Goal: Find specific page/section: Find specific page/section

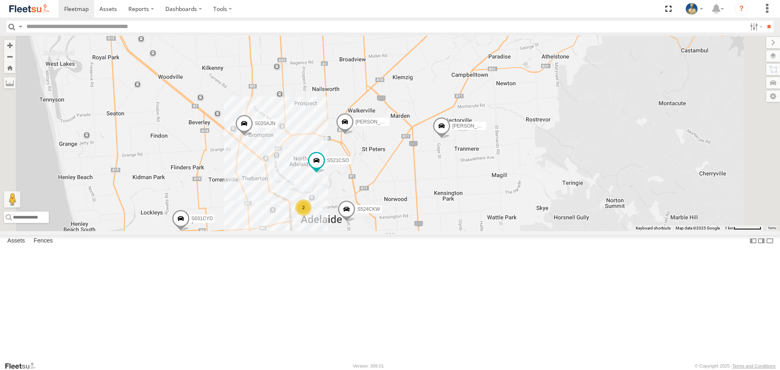
click at [311, 216] on div "2" at bounding box center [303, 207] width 16 height 16
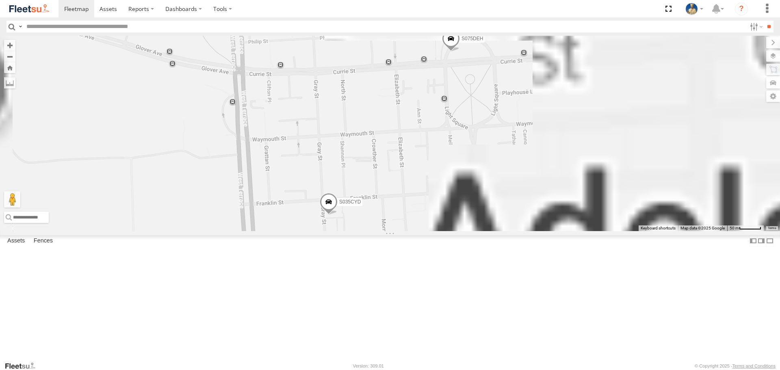
click at [575, 219] on div "S145DFJ S952BBS S020AJN XS46GX DD067S MERC S521CSO S070CPF S723CHC S253CZS S213…" at bounding box center [390, 133] width 780 height 195
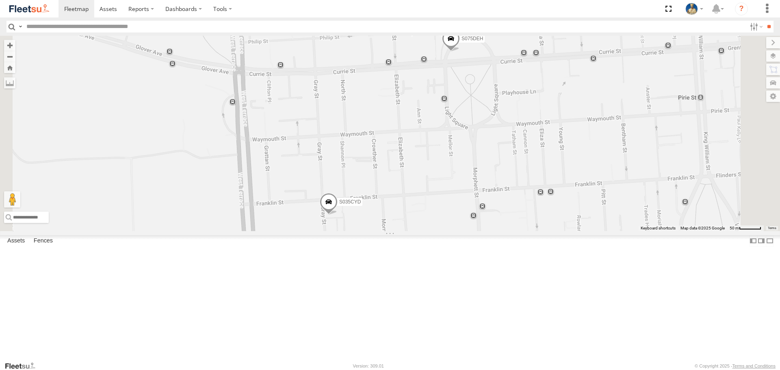
click at [176, 27] on input "text" at bounding box center [384, 27] width 723 height 12
type input "***"
click at [764, 21] on input "**" at bounding box center [768, 27] width 9 height 12
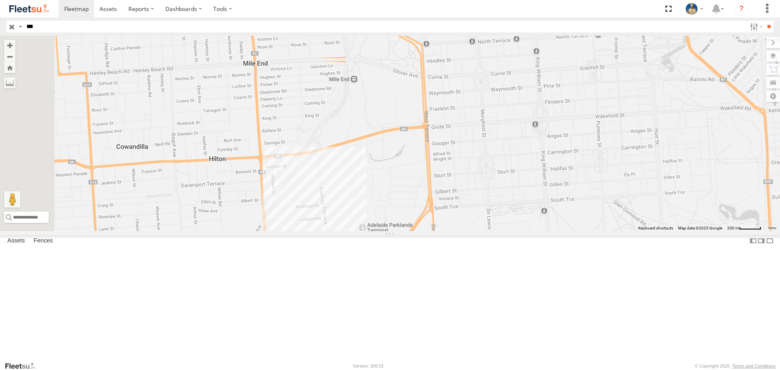
drag, startPoint x: 632, startPoint y: 163, endPoint x: 492, endPoint y: 236, distance: 157.7
click at [511, 231] on div at bounding box center [390, 133] width 780 height 195
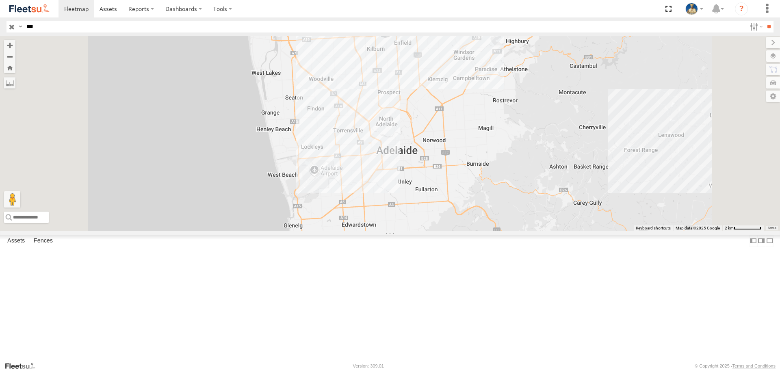
drag, startPoint x: 559, startPoint y: 171, endPoint x: 553, endPoint y: 202, distance: 31.9
click at [553, 202] on div "S771CMS" at bounding box center [390, 133] width 780 height 195
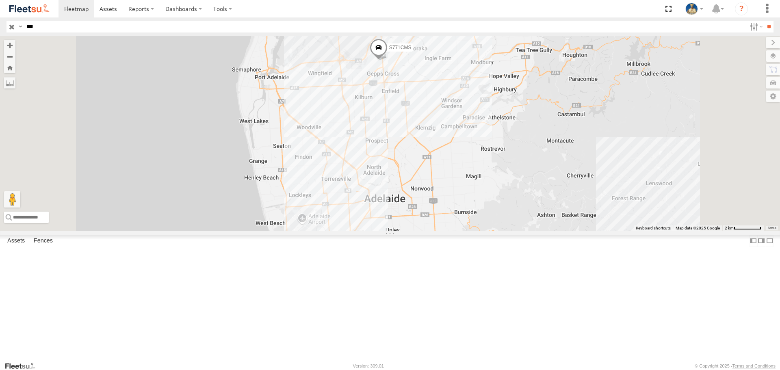
click at [13, 26] on input "button" at bounding box center [11, 27] width 11 height 12
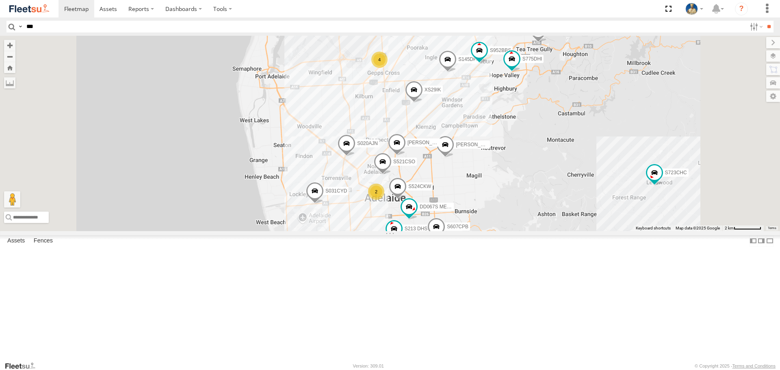
drag, startPoint x: 604, startPoint y: 200, endPoint x: 607, endPoint y: 185, distance: 15.3
click at [607, 185] on div "3 S145DFJ 2 S952BBS S020AJN 4 DD067S MERC S521CSO S070CPF S723CHC S253CZS S213 …" at bounding box center [390, 133] width 780 height 195
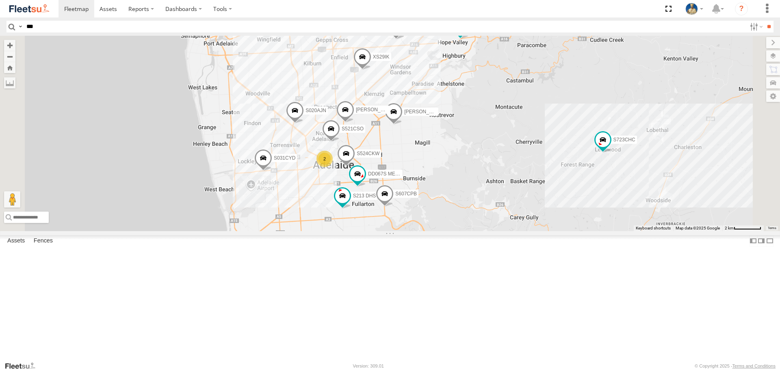
drag, startPoint x: 636, startPoint y: 218, endPoint x: 581, endPoint y: 199, distance: 57.8
click at [581, 199] on div "3 S145DFJ 2 S952BBS S020AJN 4 DD067S MERC S521CSO S364CJT S070CPF S723CHC S253C…" at bounding box center [390, 133] width 780 height 195
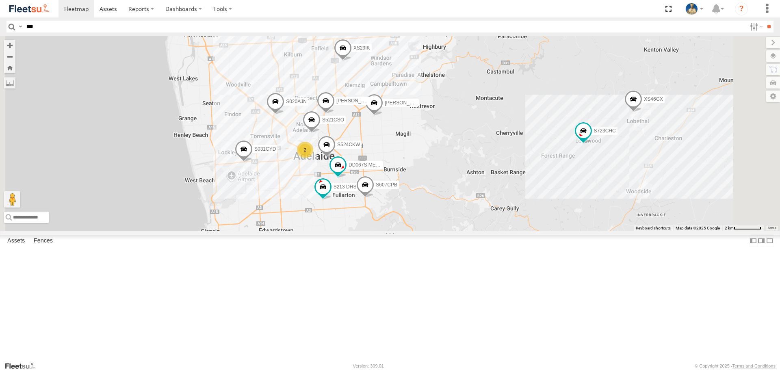
drag, startPoint x: 630, startPoint y: 190, endPoint x: 602, endPoint y: 179, distance: 30.4
click at [602, 179] on div "3 S145DFJ 2 S952BBS S020AJN 4 DD067S MERC S521CSO S364CJT S070CPF S723CHC S253C…" at bounding box center [390, 133] width 780 height 195
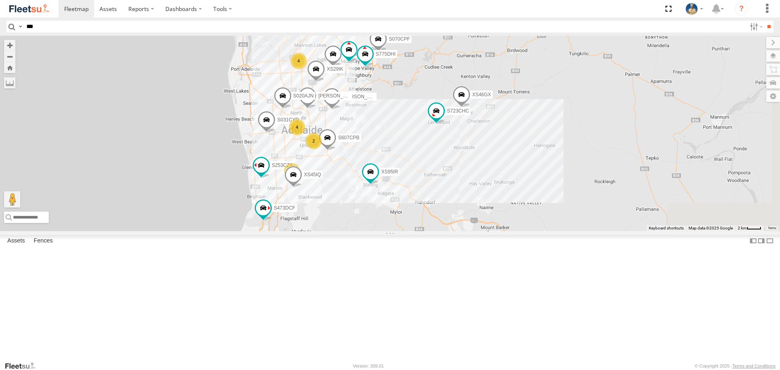
drag, startPoint x: 611, startPoint y: 169, endPoint x: 504, endPoint y: 170, distance: 107.2
click at [504, 170] on div "S145DFJ S952BBS S020AJN S070CPF S723CHC S253CZS S607CPB S031CYD S775DHI XS29IK …" at bounding box center [390, 133] width 780 height 195
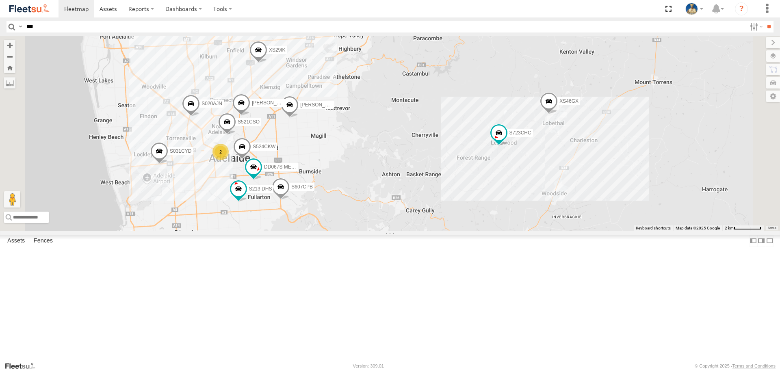
drag, startPoint x: 488, startPoint y: 175, endPoint x: 501, endPoint y: 173, distance: 13.6
click at [499, 169] on div "S145DFJ S952BBS S020AJN S070CPF S723CHC S253CZS S607CPB S031CYD S775DHI XS29IK …" at bounding box center [390, 133] width 780 height 195
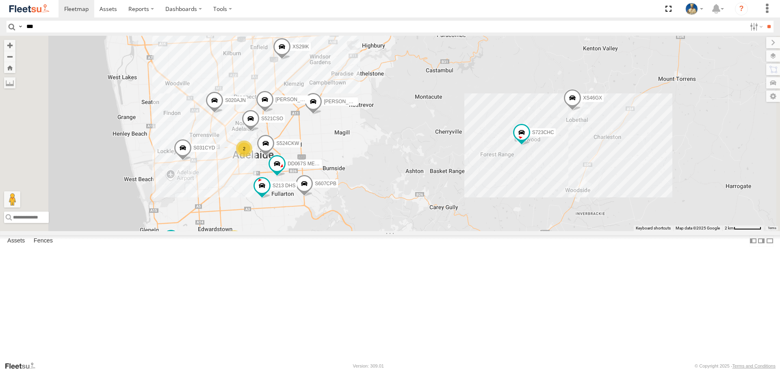
drag, startPoint x: 489, startPoint y: 179, endPoint x: 512, endPoint y: 177, distance: 23.6
click at [511, 177] on div "S145DFJ S952BBS S020AJN S070CPF S723CHC S253CZS S607CPB S031CYD S775DHI XS29IK …" at bounding box center [390, 133] width 780 height 195
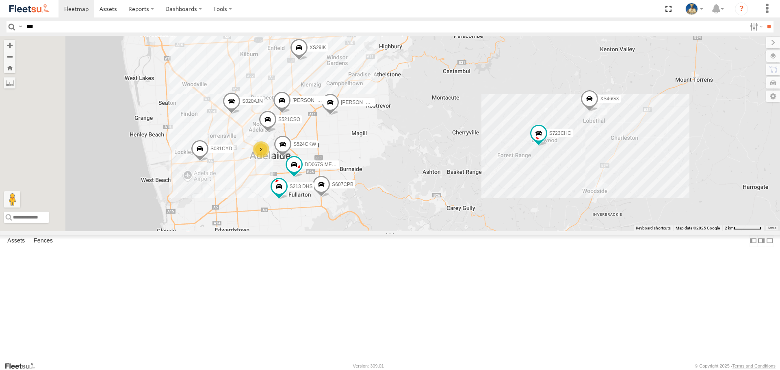
drag, startPoint x: 516, startPoint y: 178, endPoint x: 539, endPoint y: 181, distance: 23.3
click at [539, 181] on div "S145DFJ S952BBS S020AJN S070CPF S723CHC S253CZS S607CPB S031CYD S775DHI XS29IK …" at bounding box center [390, 133] width 780 height 195
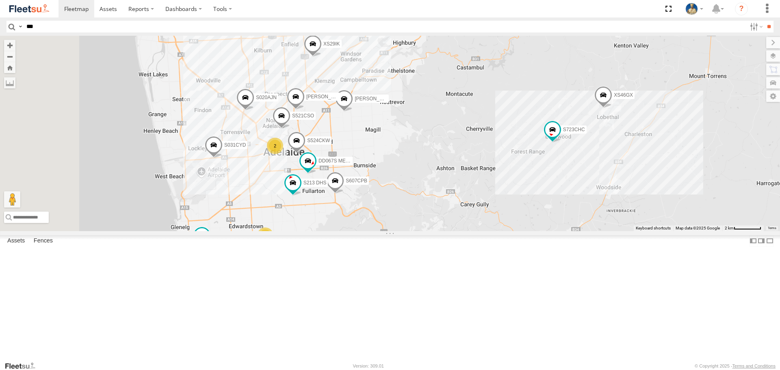
drag, startPoint x: 547, startPoint y: 204, endPoint x: 552, endPoint y: 195, distance: 10.5
click at [552, 195] on div "S145DFJ S952BBS S020AJN S070CPF S723CHC S253CZS S607CPB S031CYD S775DHI XS29IK …" at bounding box center [390, 133] width 780 height 195
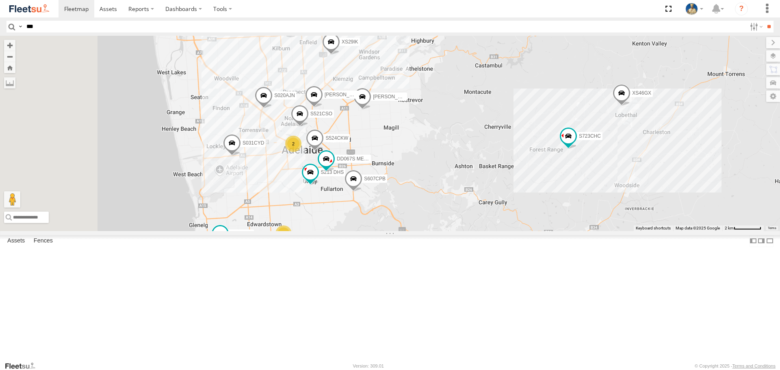
drag, startPoint x: 569, startPoint y: 193, endPoint x: 580, endPoint y: 193, distance: 11.4
click at [580, 193] on div "S145DFJ S952BBS S020AJN S070CPF S723CHC S253CZS S607CPB S031CYD S775DHI XS29IK …" at bounding box center [390, 133] width 780 height 195
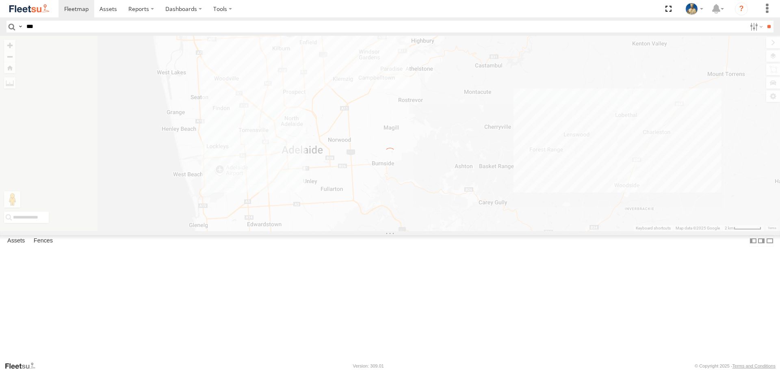
click at [701, 139] on div "← Move left → Move right ↑ Move up ↓ Move down + Zoom in - Zoom out Home Jump l…" at bounding box center [390, 133] width 780 height 195
click at [39, 10] on img at bounding box center [29, 8] width 42 height 11
